Goal: Task Accomplishment & Management: Manage account settings

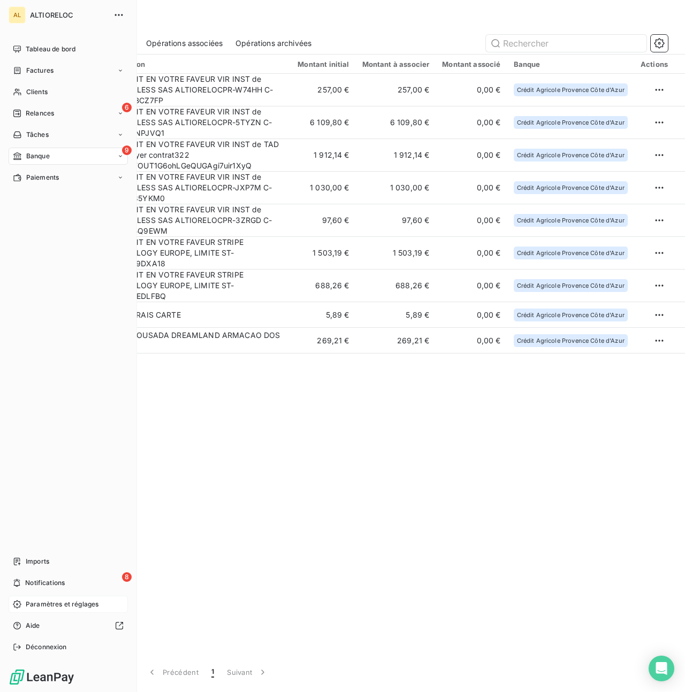
click at [50, 605] on span "Paramètres et réglages" at bounding box center [62, 605] width 73 height 10
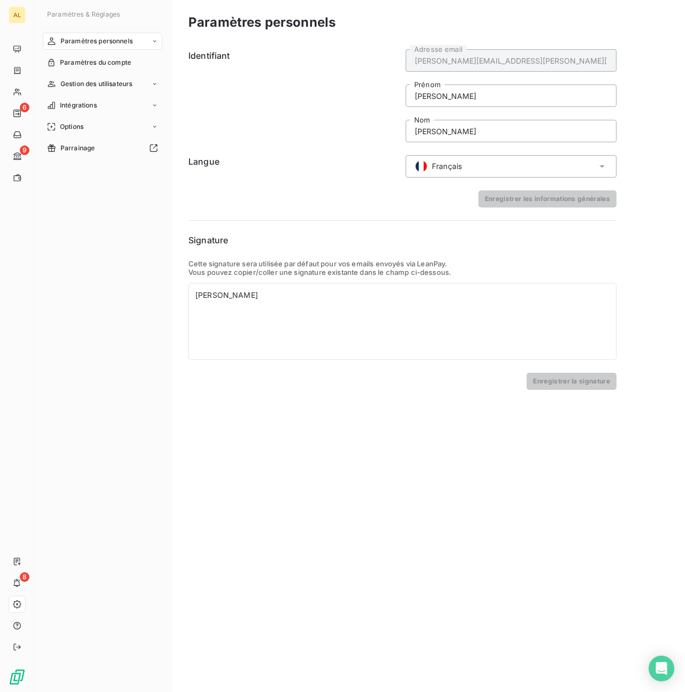
click at [73, 71] on nav "Paramètres personnels Paramètres du compte Gestion des utilisateurs Intégration…" at bounding box center [102, 95] width 119 height 124
click at [83, 63] on span "Paramètres du compte" at bounding box center [95, 63] width 71 height 10
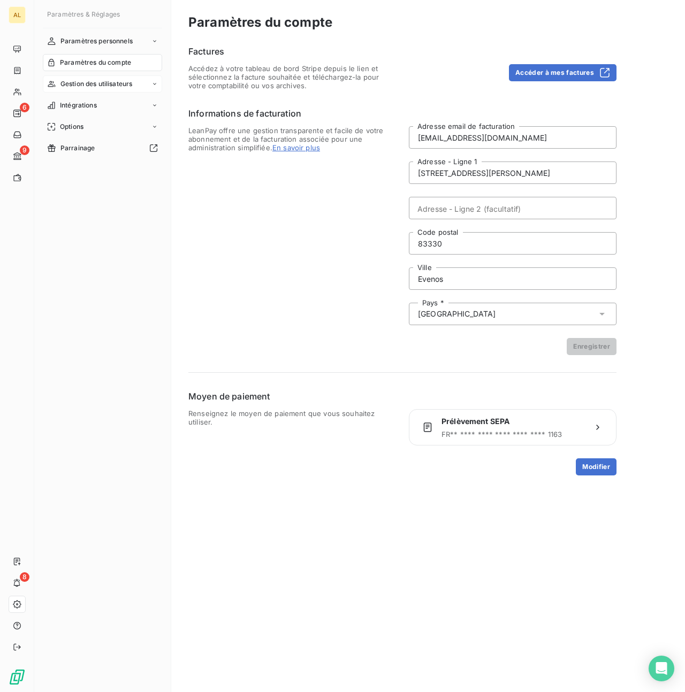
click at [117, 82] on span "Gestion des utilisateurs" at bounding box center [96, 84] width 72 height 10
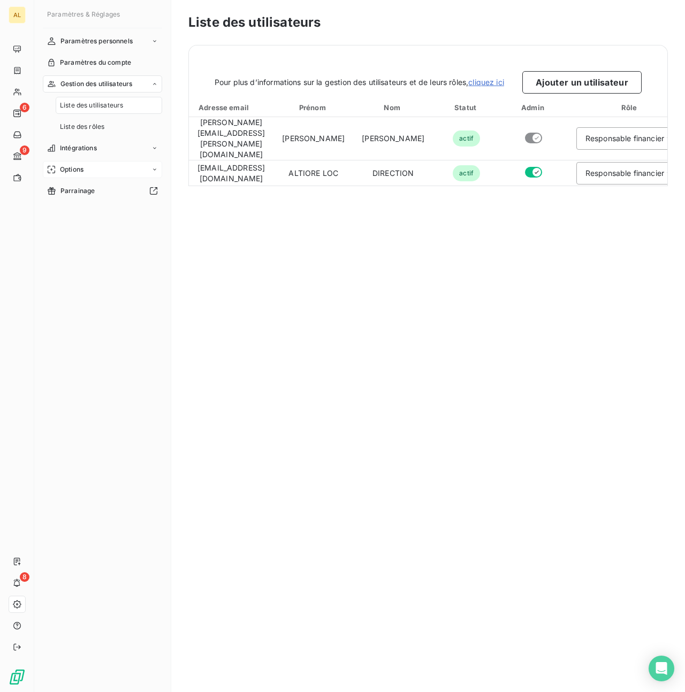
click at [95, 176] on div "Options" at bounding box center [102, 169] width 119 height 17
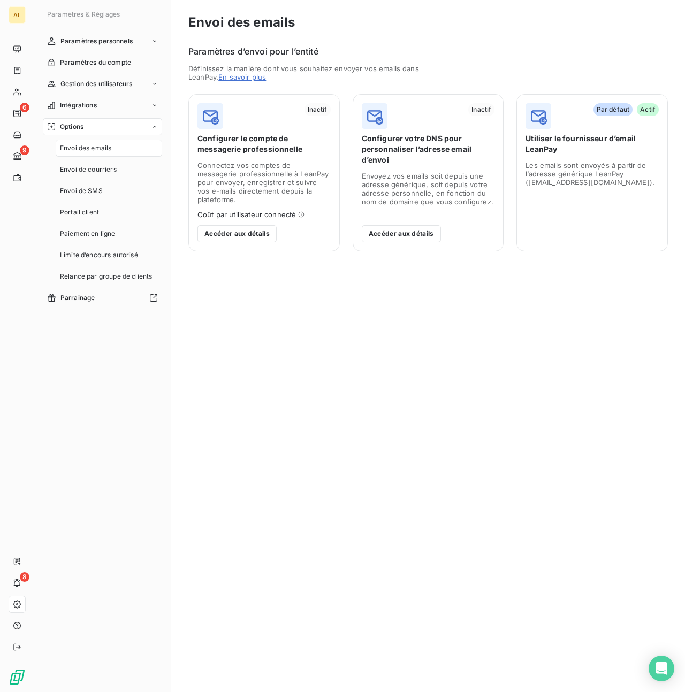
click at [300, 212] on icon at bounding box center [302, 215] width 6 height 6
click at [396, 225] on button "Accéder aux détails" at bounding box center [401, 233] width 79 height 17
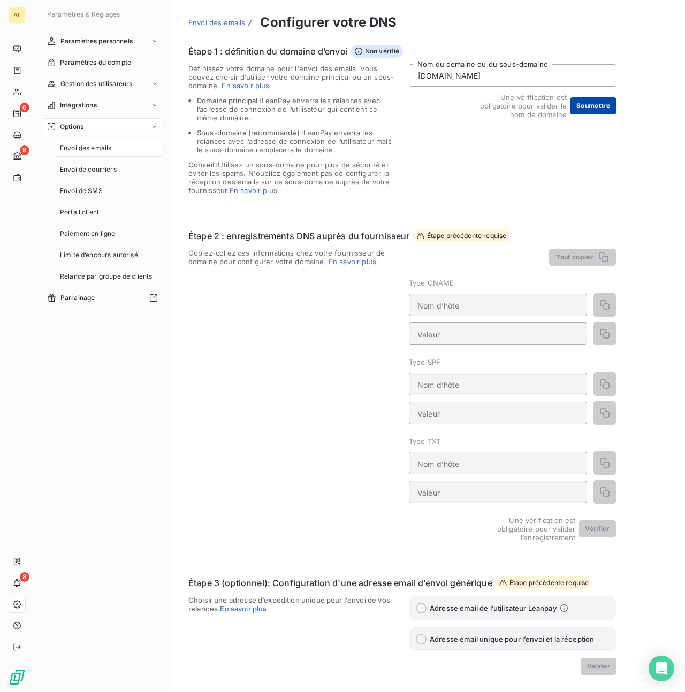
type input "silog-location.fr"
click at [594, 106] on button "Soumettre" at bounding box center [593, 105] width 47 height 17
click at [87, 129] on div "Options" at bounding box center [102, 126] width 119 height 17
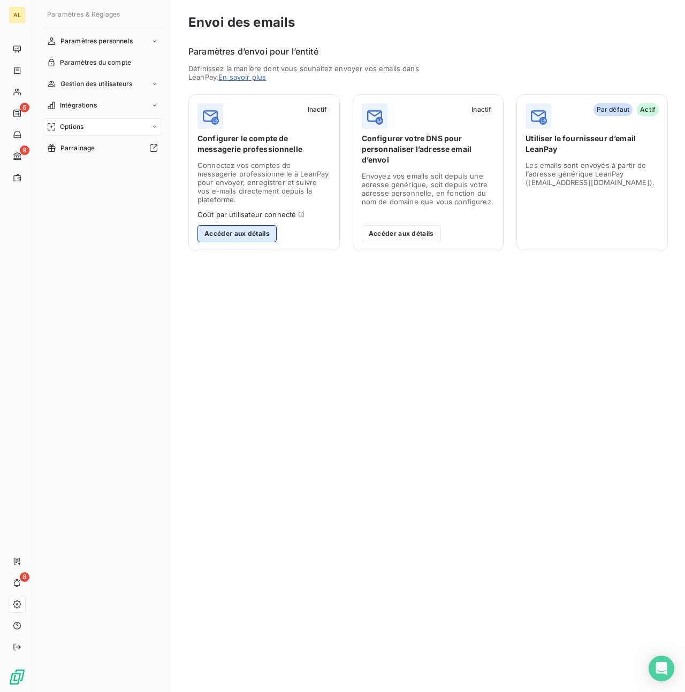
click at [247, 229] on button "Accéder aux détails" at bounding box center [236, 233] width 79 height 17
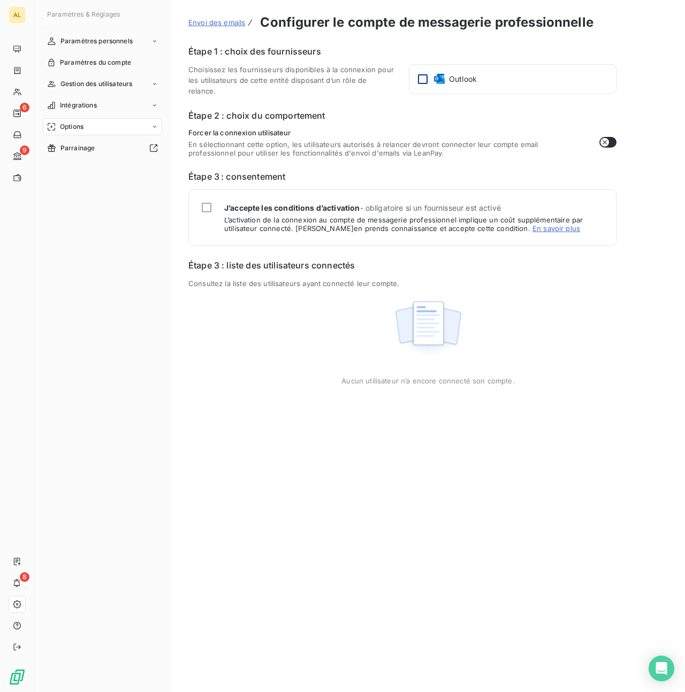
click at [424, 78] on div at bounding box center [423, 79] width 10 height 10
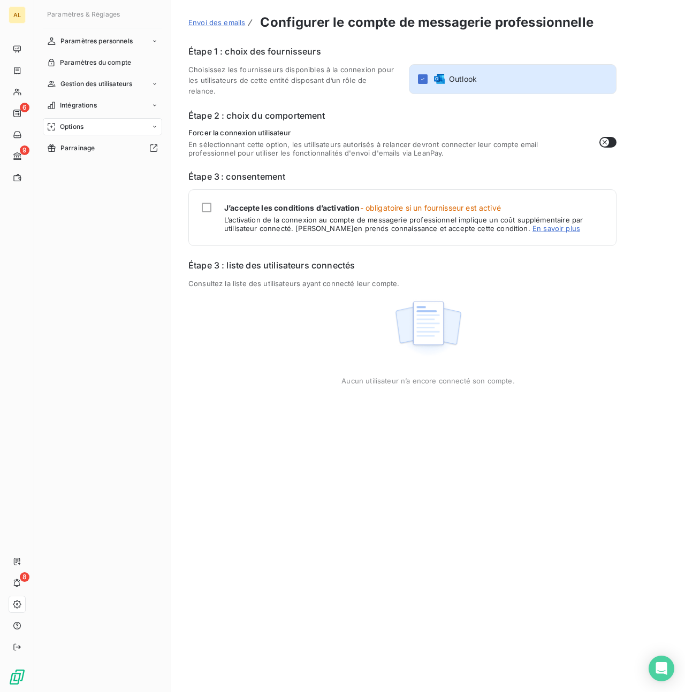
click at [612, 140] on button "button" at bounding box center [607, 142] width 17 height 11
click at [532, 228] on link "En savoir plus" at bounding box center [556, 228] width 48 height 9
click at [204, 204] on div at bounding box center [207, 208] width 10 height 10
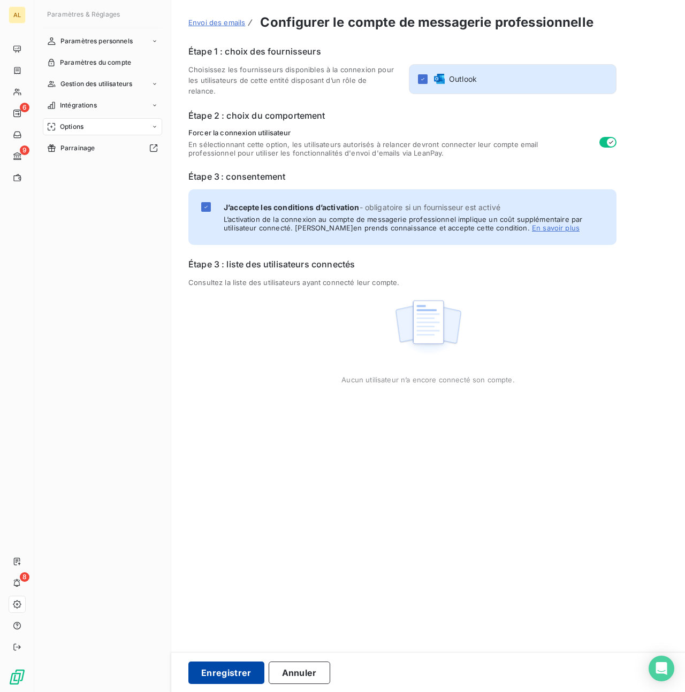
click at [219, 672] on button "Enregistrer" at bounding box center [226, 673] width 76 height 22
click at [99, 85] on span "Gestion des utilisateurs" at bounding box center [96, 84] width 72 height 10
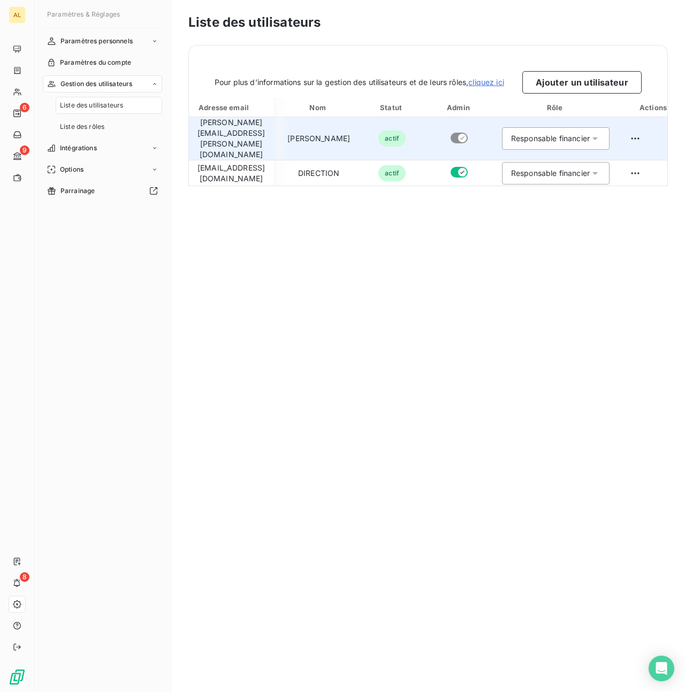
scroll to position [0, 98]
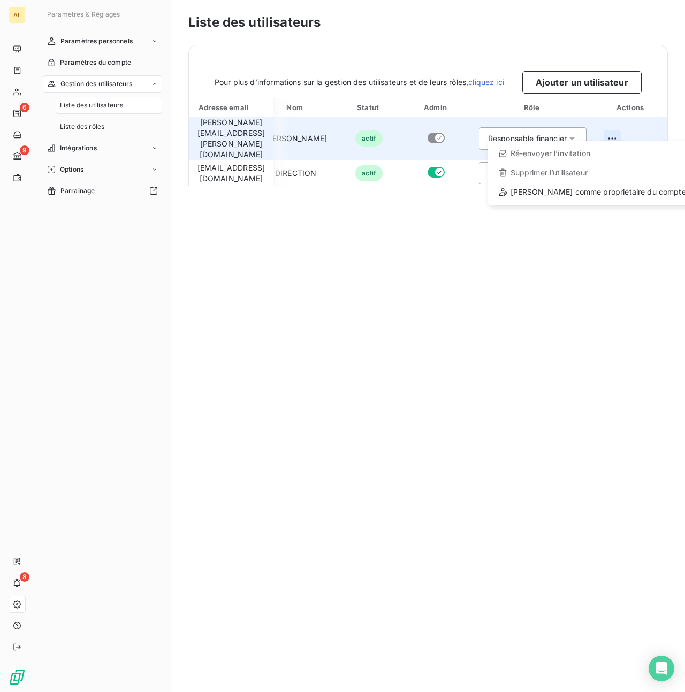
click at [615, 132] on html "AL 6 9 8 Paramètres & Réglages Paramètres personnels Paramètres du compte Gesti…" at bounding box center [342, 346] width 685 height 692
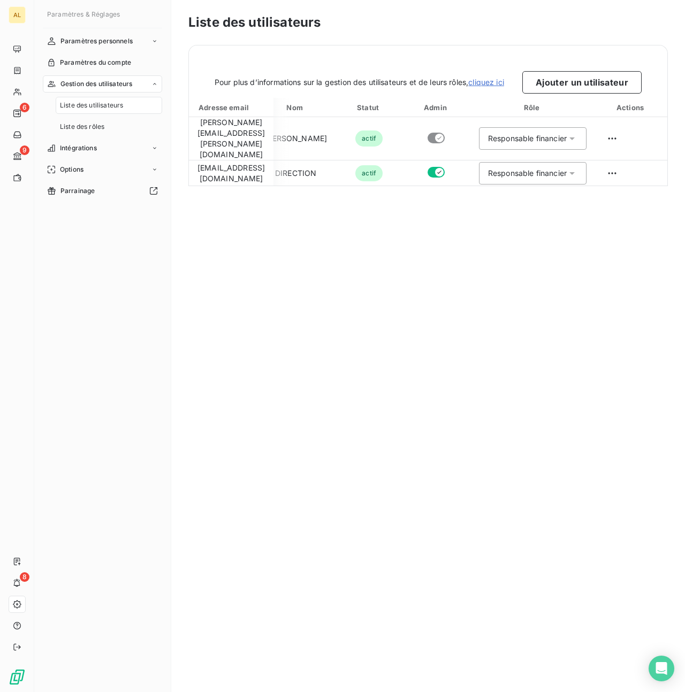
click at [563, 259] on html "AL 6 9 8 Paramètres & Réglages Paramètres personnels Paramètres du compte Gesti…" at bounding box center [342, 346] width 685 height 692
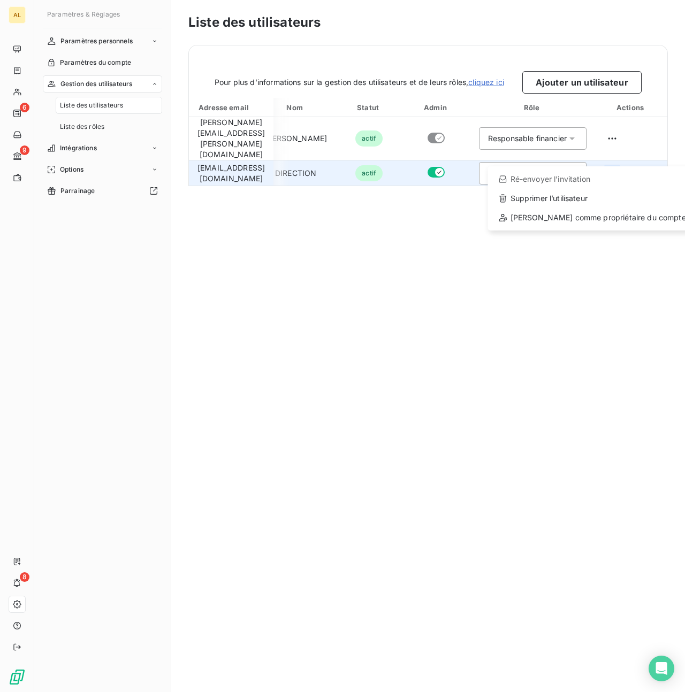
click at [611, 157] on html "AL 6 9 8 Paramètres & Réglages Paramètres personnels Paramètres du compte Gesti…" at bounding box center [342, 346] width 685 height 692
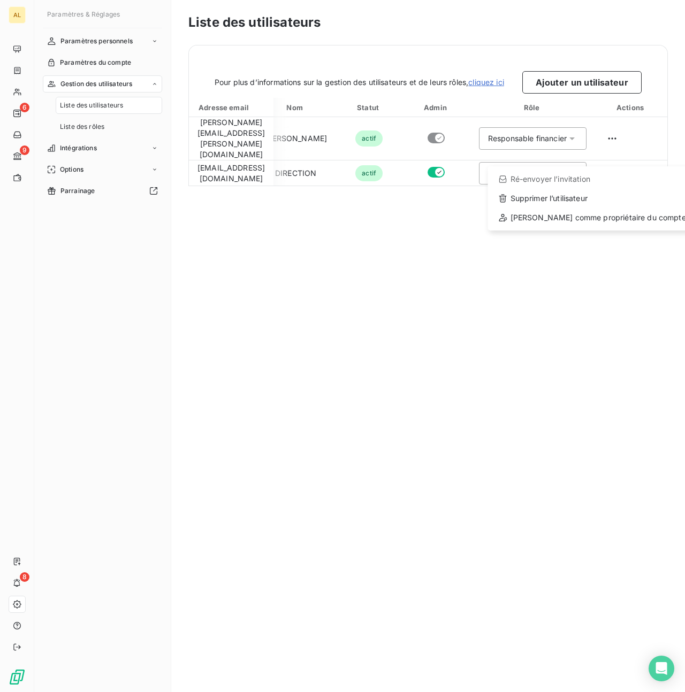
click at [523, 289] on html "AL 6 9 8 Paramètres & Réglages Paramètres personnels Paramètres du compte Gesti…" at bounding box center [342, 346] width 685 height 692
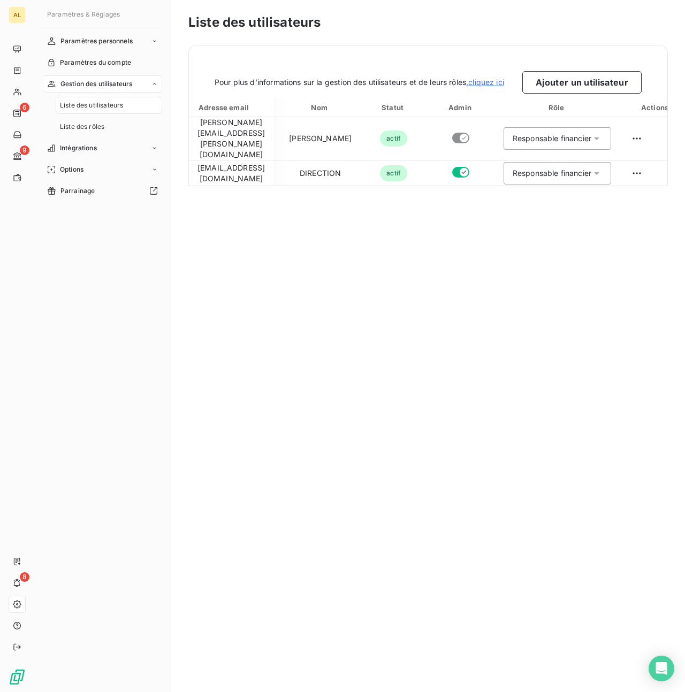
scroll to position [0, 0]
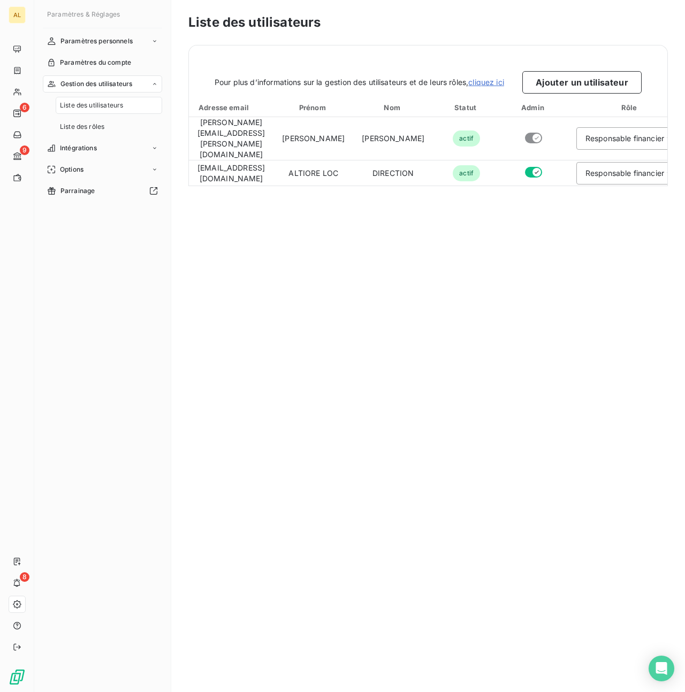
click at [489, 79] on link "cliquez ici" at bounding box center [486, 82] width 36 height 9
click at [89, 148] on span "Intégrations" at bounding box center [78, 148] width 37 height 10
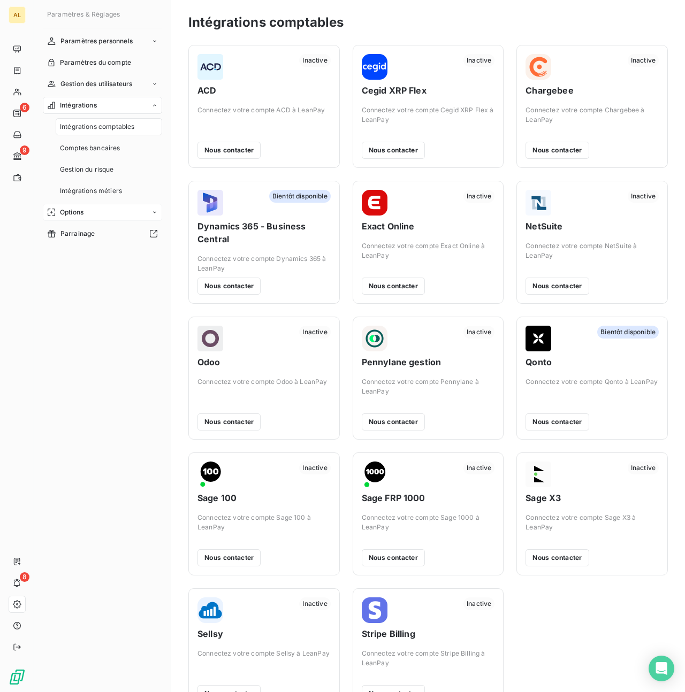
click at [94, 215] on div "Options" at bounding box center [102, 212] width 119 height 17
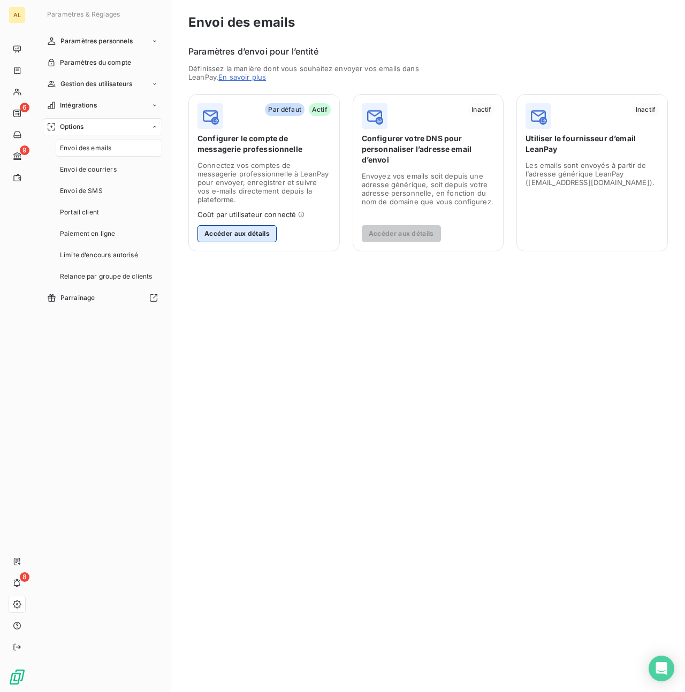
click at [254, 225] on button "Accéder aux détails" at bounding box center [236, 233] width 79 height 17
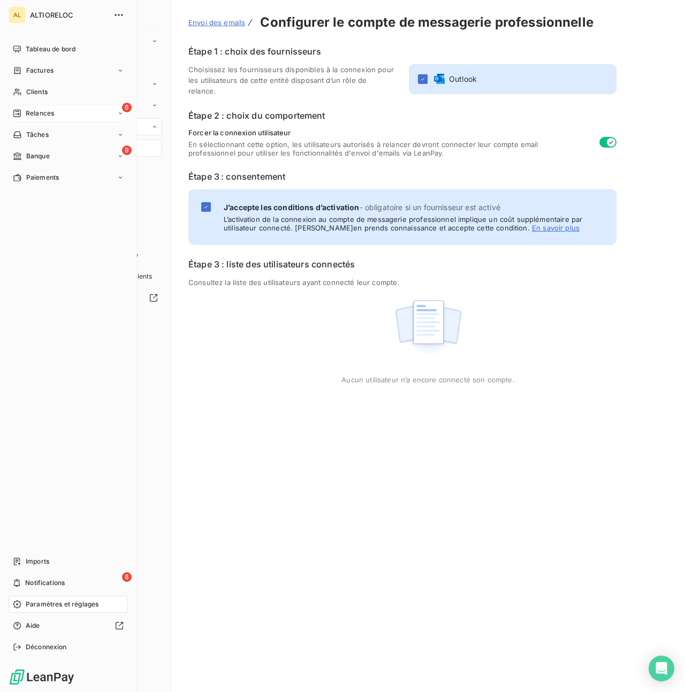
click at [29, 114] on span "Relances" at bounding box center [40, 114] width 28 height 10
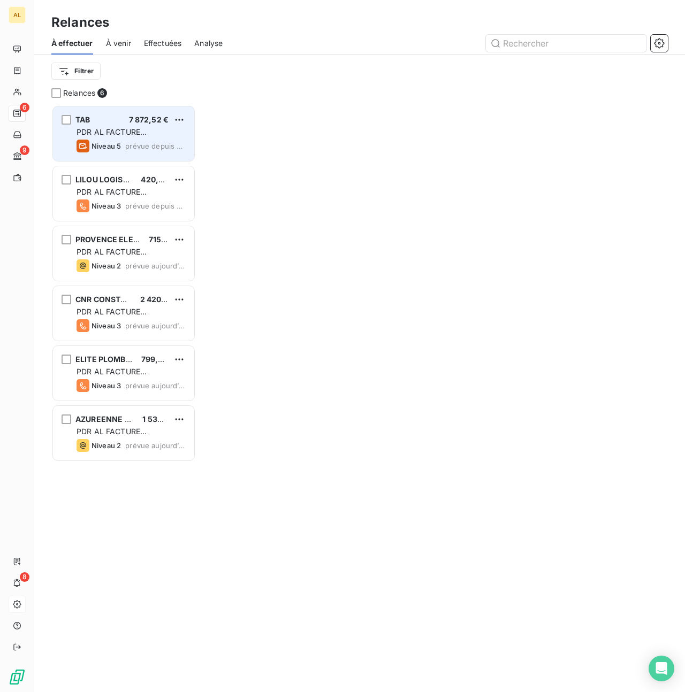
scroll to position [588, 144]
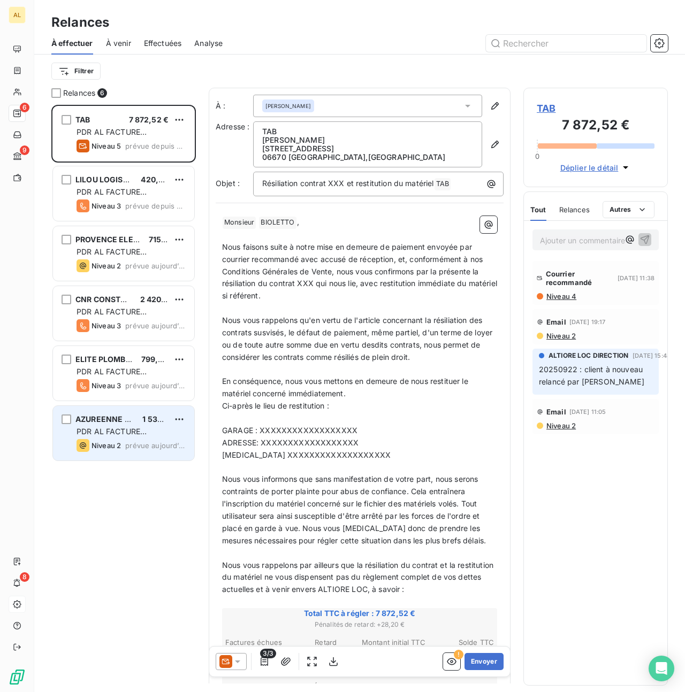
click at [134, 422] on div "AZUREENNE LOCATION 1 532,56 €" at bounding box center [131, 420] width 109 height 10
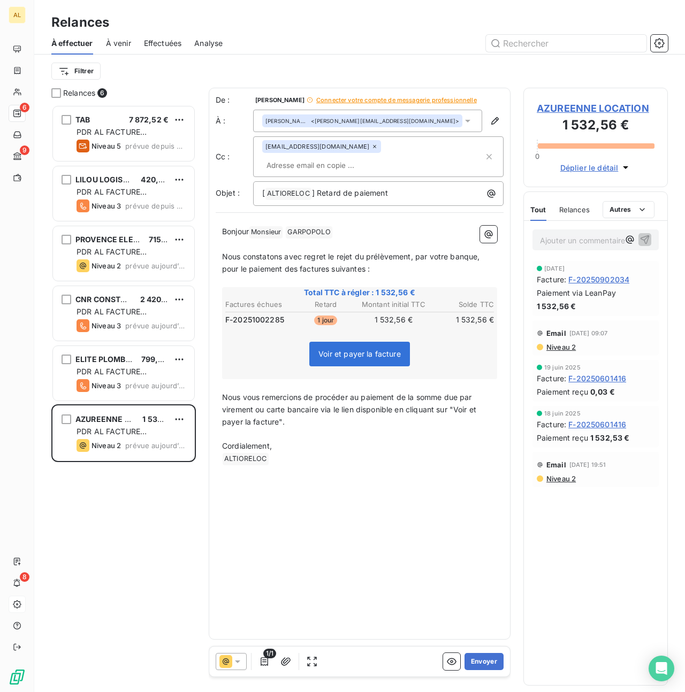
click at [394, 102] on span "Connecter votre compte de messagerie professionnelle" at bounding box center [396, 100] width 161 height 6
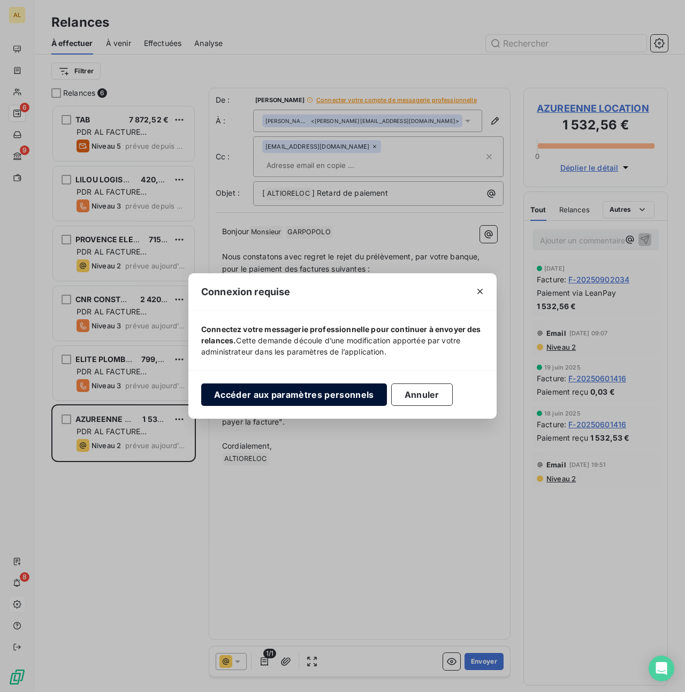
click at [332, 395] on button "Accéder aux paramètres personnels" at bounding box center [294, 395] width 186 height 22
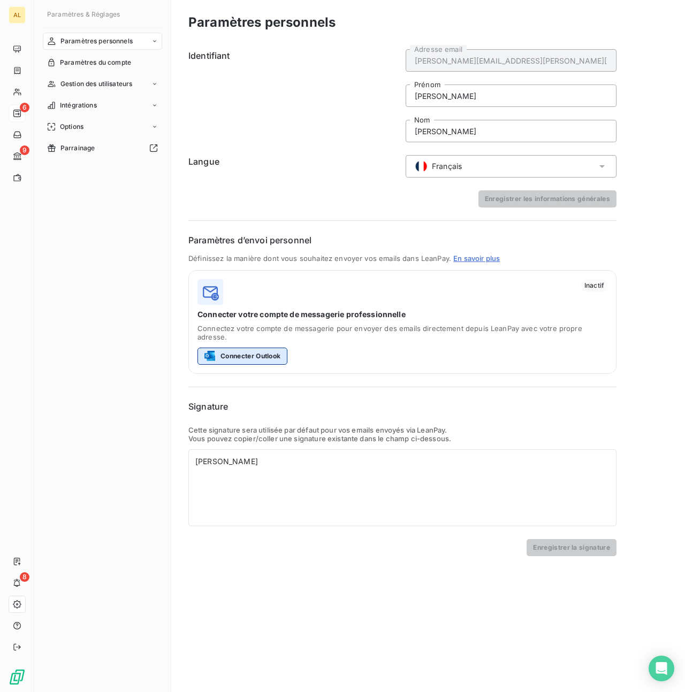
click at [245, 350] on button "Connecter Outlook" at bounding box center [242, 356] width 90 height 17
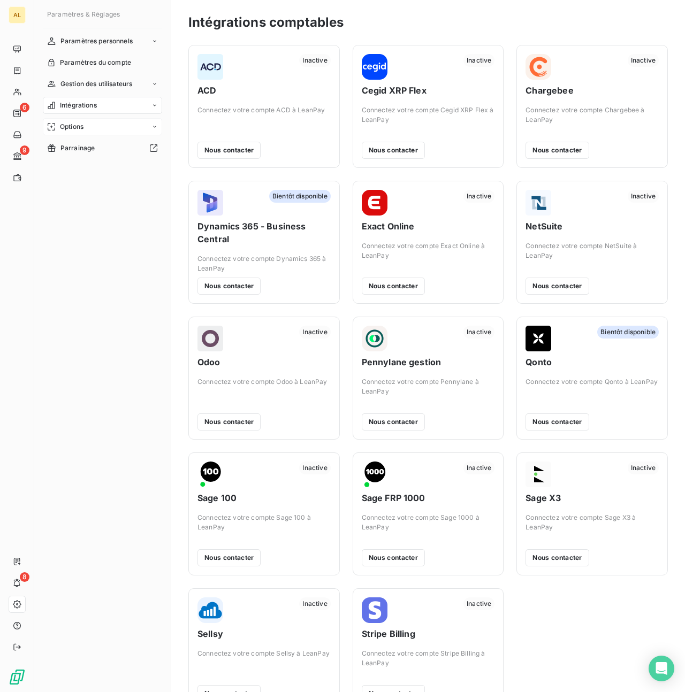
click at [80, 123] on span "Options" at bounding box center [72, 127] width 24 height 10
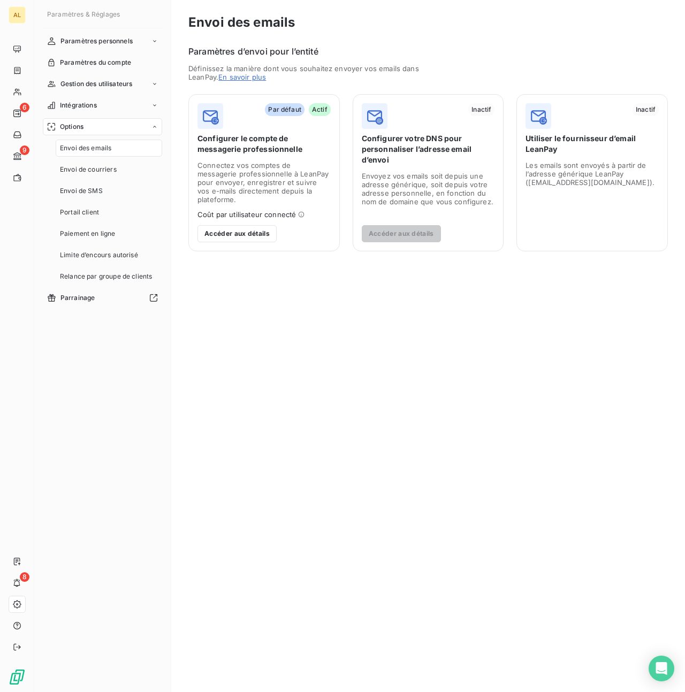
click at [578, 181] on span "Les emails sont envoyés à partir de l’adresse générique LeanPay ([EMAIL_ADDRESS…" at bounding box center [591, 174] width 133 height 26
click at [559, 164] on span "Les emails sont envoyés à partir de l’adresse générique LeanPay ([EMAIL_ADDRESS…" at bounding box center [591, 174] width 133 height 26
click at [103, 172] on span "Envoi de courriers" at bounding box center [88, 170] width 57 height 10
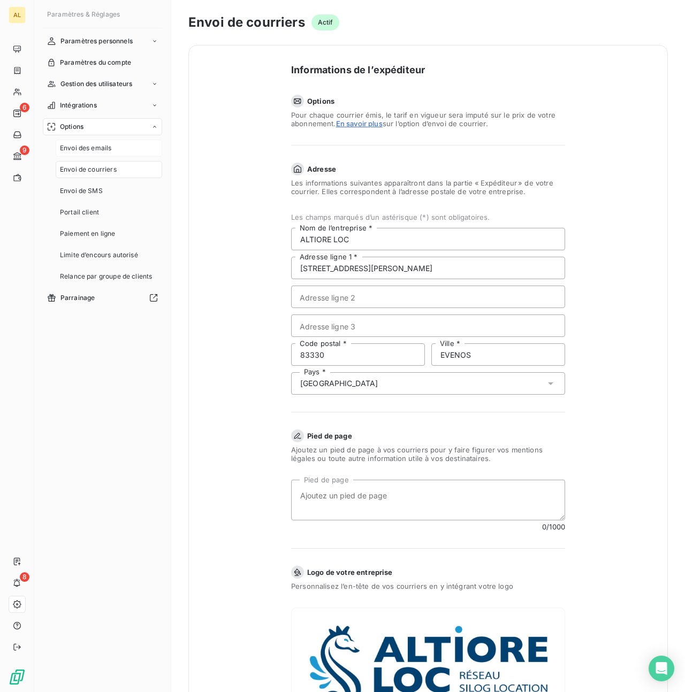
click at [99, 152] on span "Envoi des emails" at bounding box center [85, 148] width 51 height 10
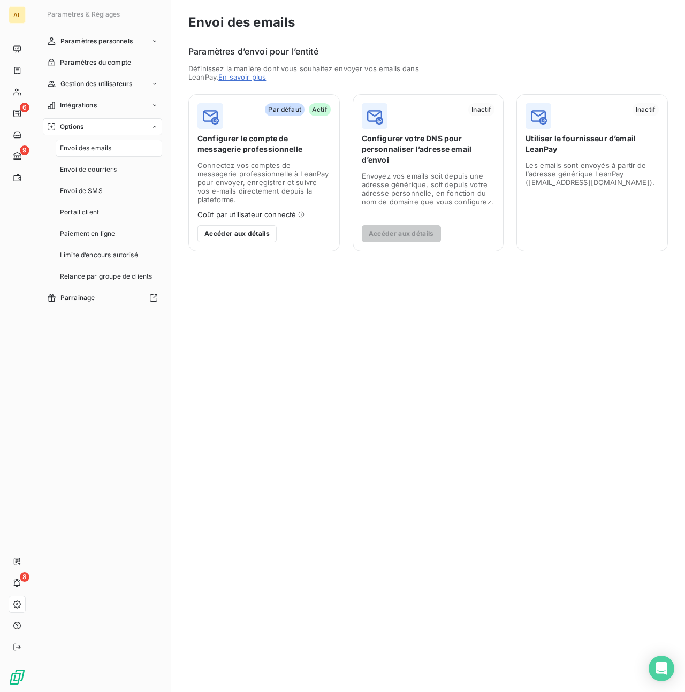
click at [289, 156] on div "Par défaut Actif Configurer le compte de messagerie professionnelle Connectez v…" at bounding box center [263, 172] width 151 height 157
click at [85, 82] on span "Gestion des utilisateurs" at bounding box center [96, 84] width 72 height 10
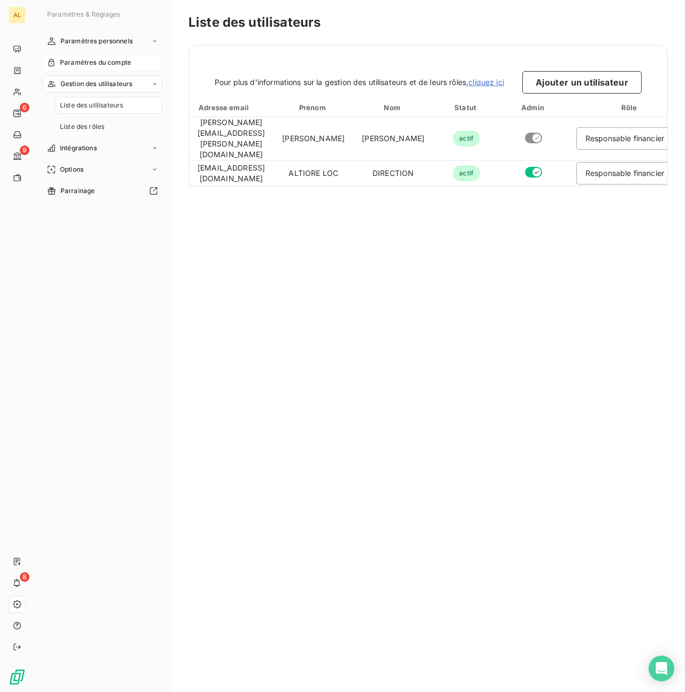
click at [86, 63] on span "Paramètres du compte" at bounding box center [95, 63] width 71 height 10
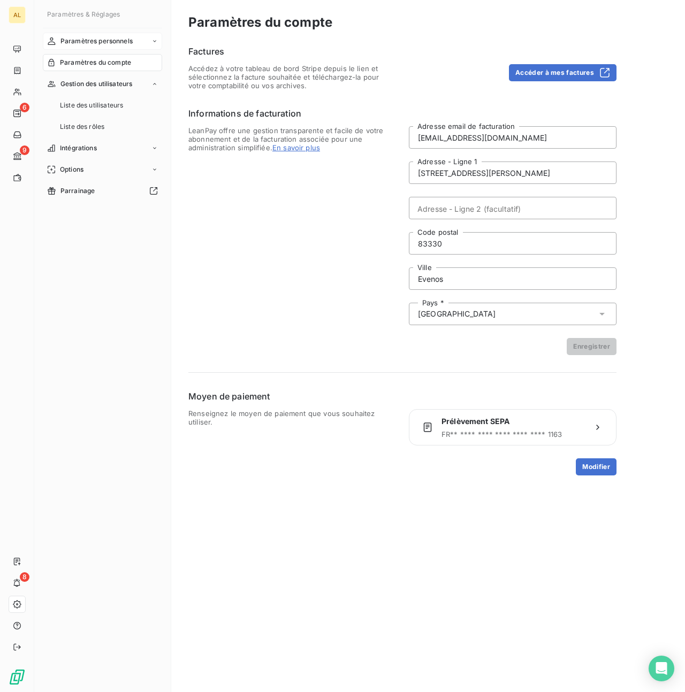
click at [88, 39] on span "Paramètres personnels" at bounding box center [96, 41] width 72 height 10
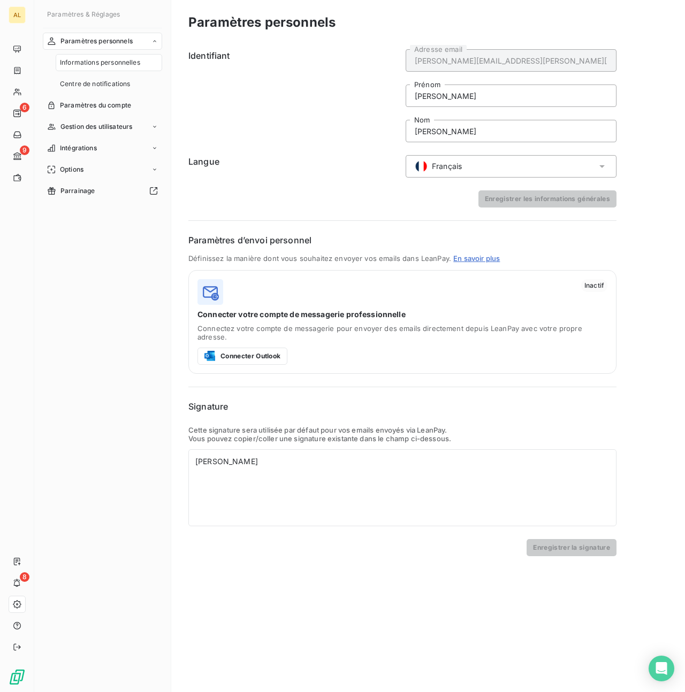
click at [63, 247] on div "Paramètres personnels Informations personnelles Centre de notifications Paramèt…" at bounding box center [102, 353] width 119 height 641
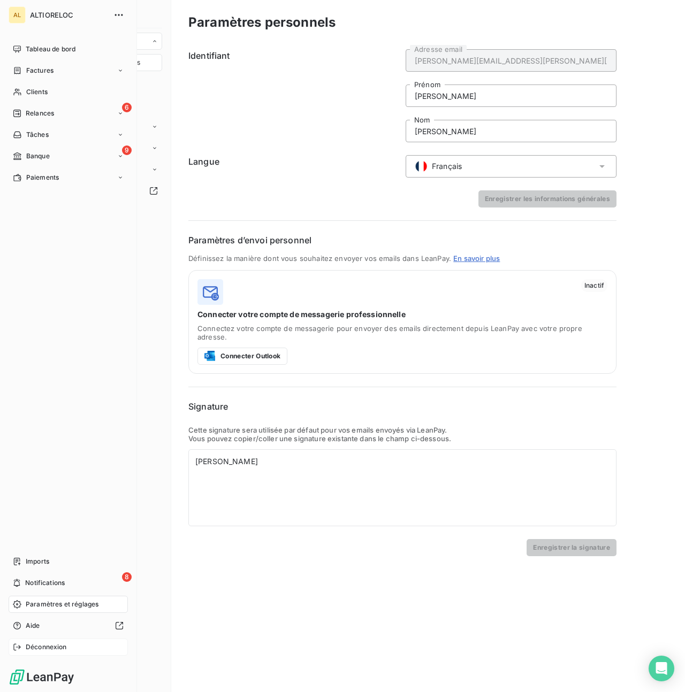
click at [26, 648] on span "Déconnexion" at bounding box center [46, 648] width 41 height 10
